Goal: Complete application form

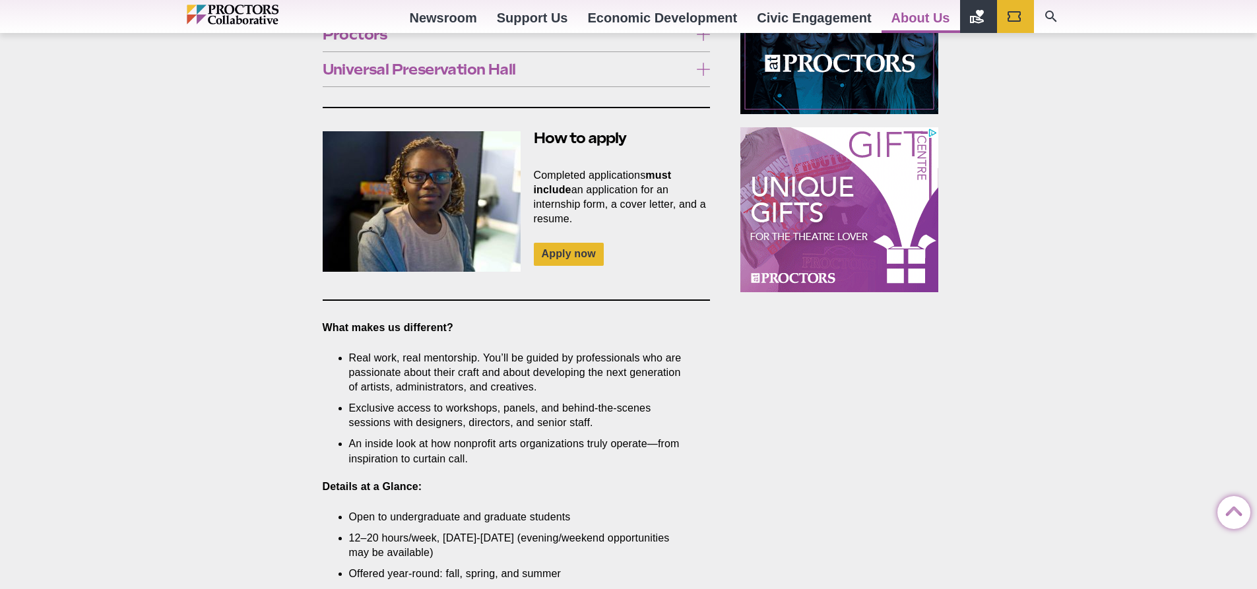
scroll to position [858, 0]
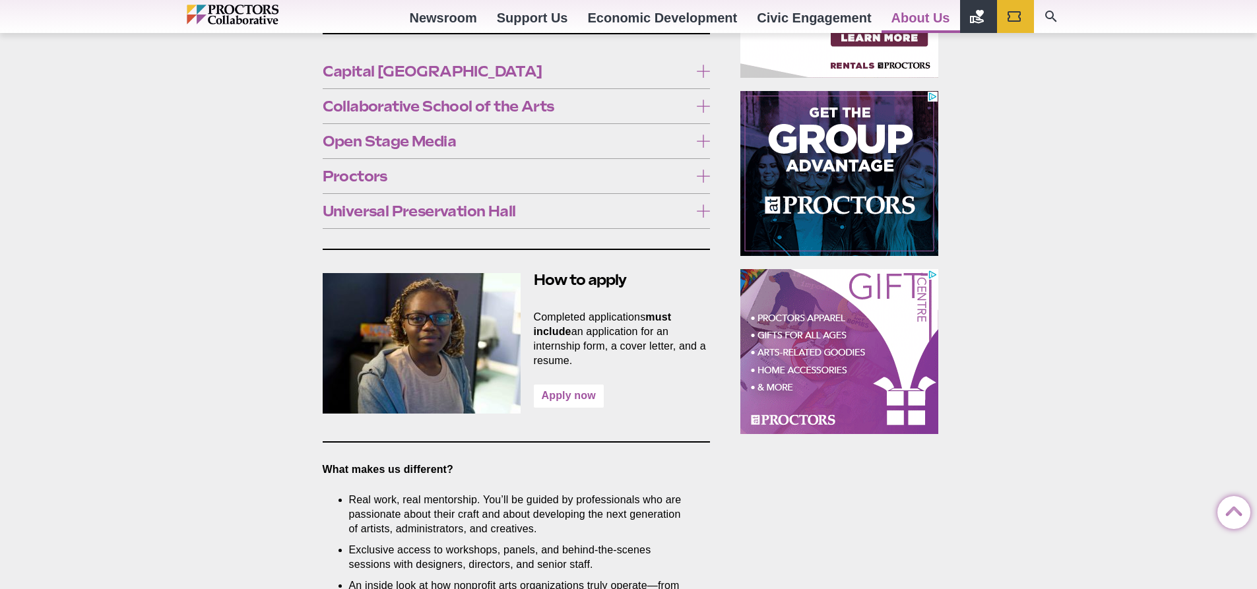
click at [557, 390] on link "Apply now" at bounding box center [569, 396] width 70 height 23
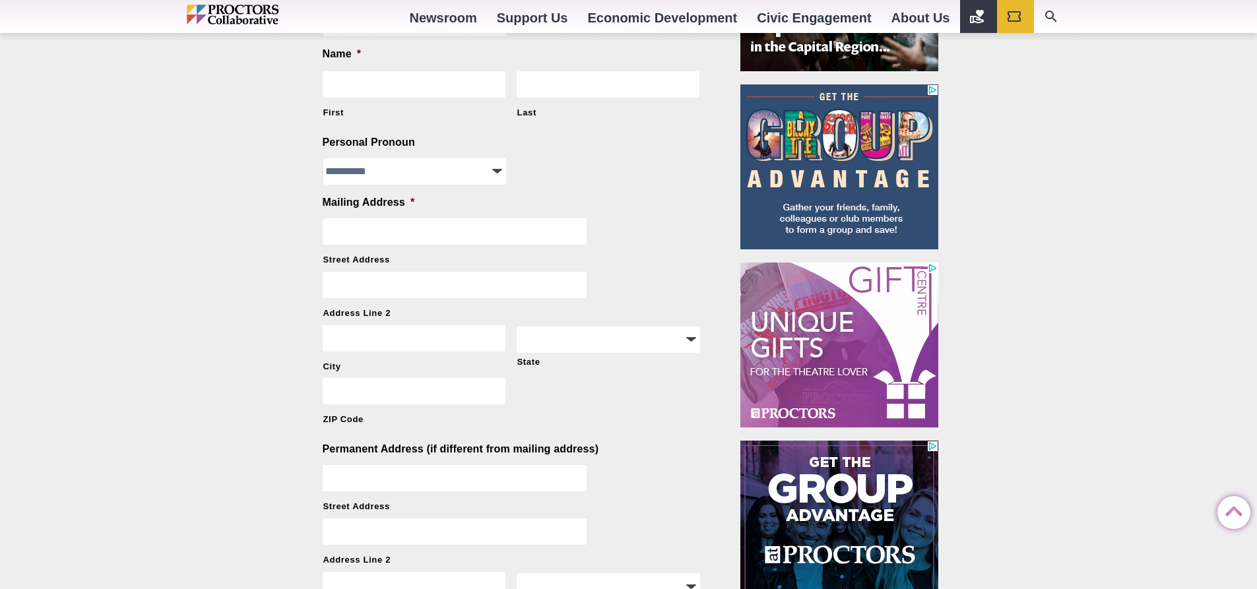
scroll to position [726, 0]
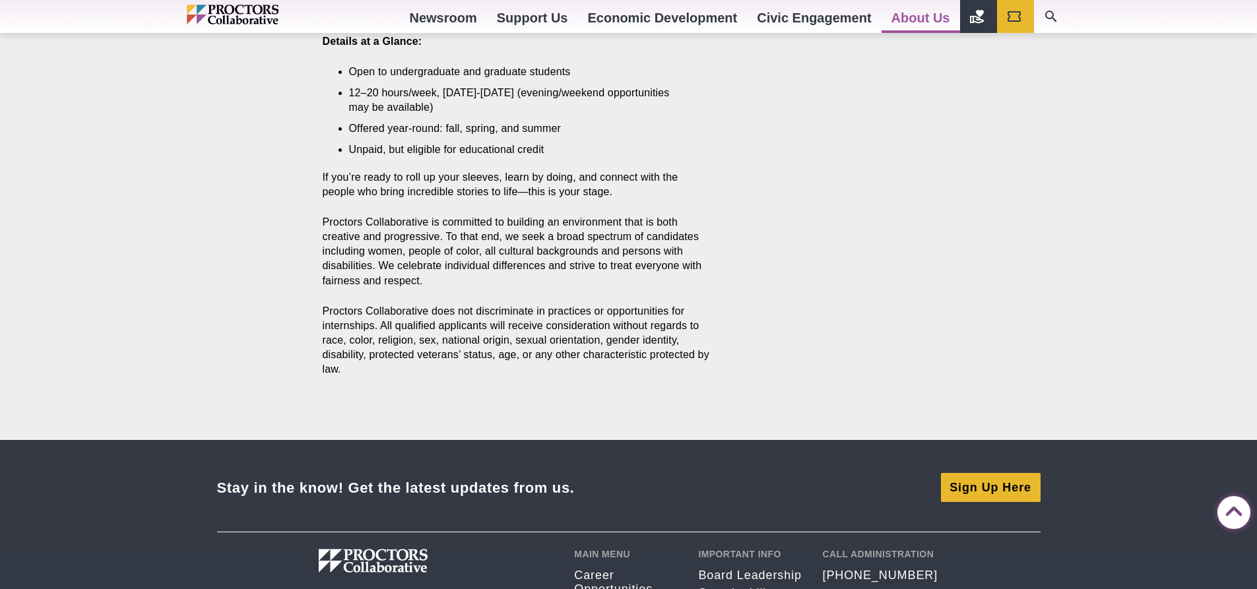
scroll to position [1451, 0]
